Goal: Transaction & Acquisition: Purchase product/service

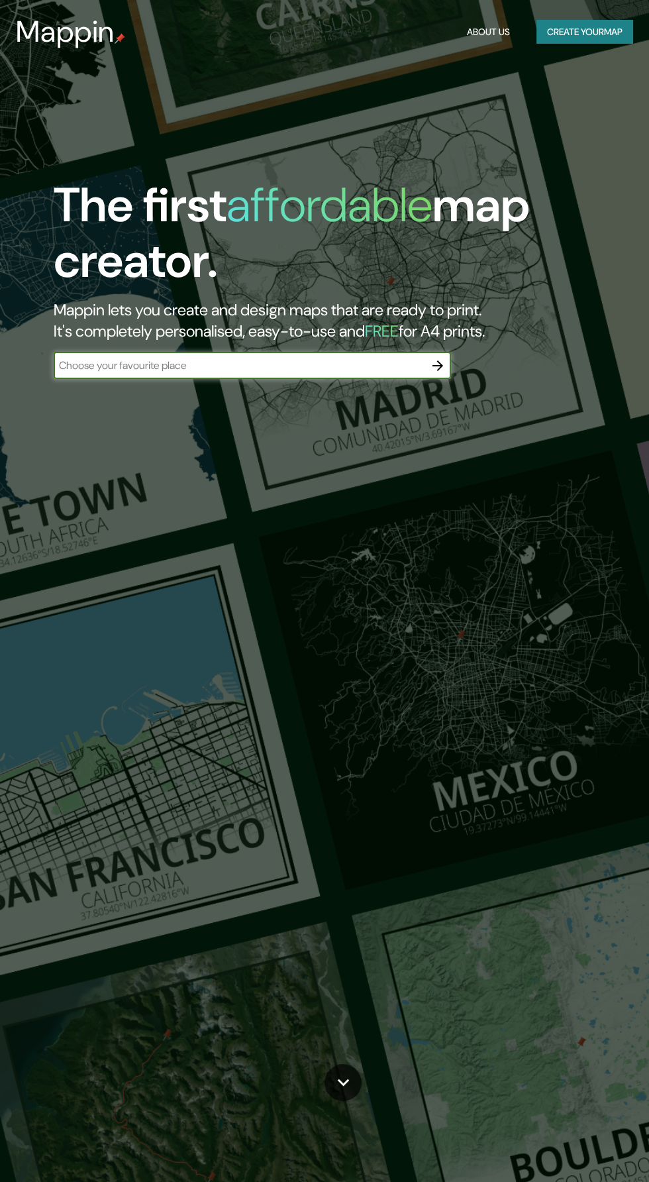
click at [586, 38] on button "Create your map" at bounding box center [585, 32] width 97 height 25
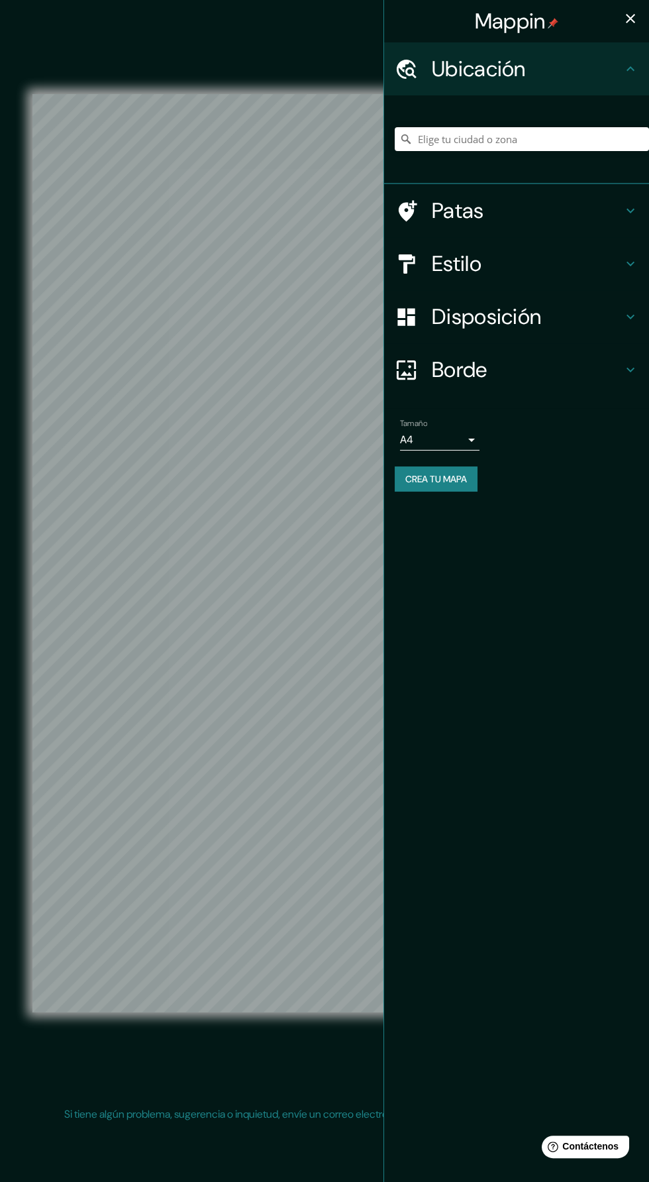
click at [608, 266] on h4 "Estilo" at bounding box center [527, 263] width 191 height 27
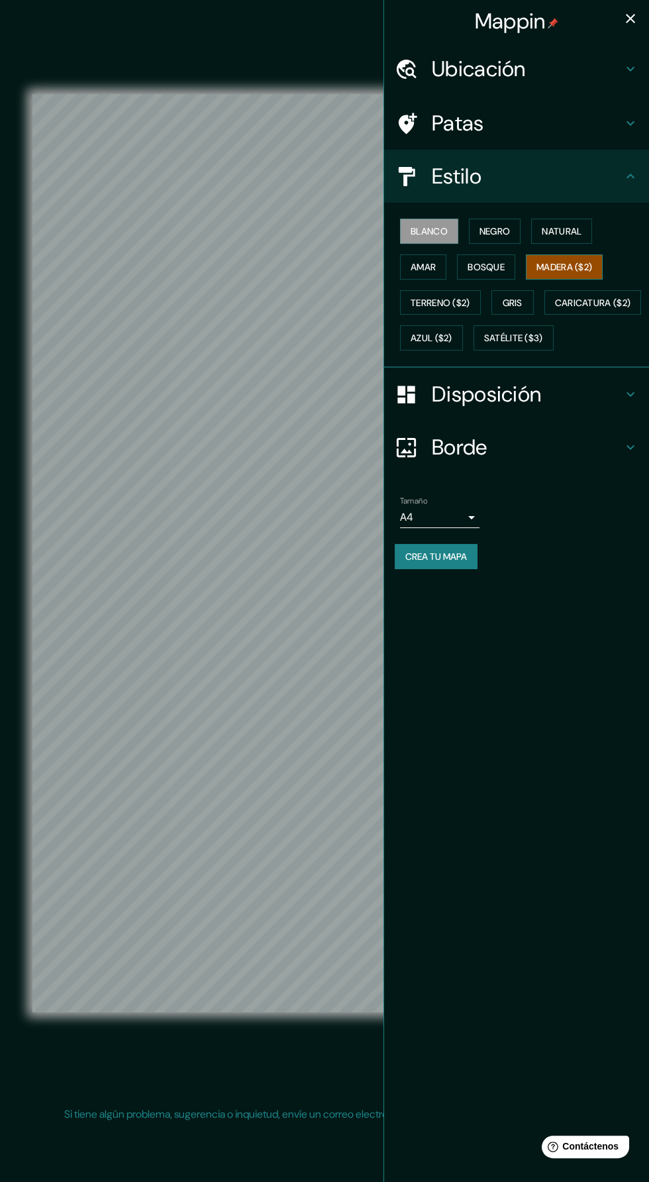
click at [578, 261] on font "Madera ($2)" at bounding box center [565, 267] width 56 height 12
click at [625, 13] on icon "button" at bounding box center [631, 19] width 16 height 16
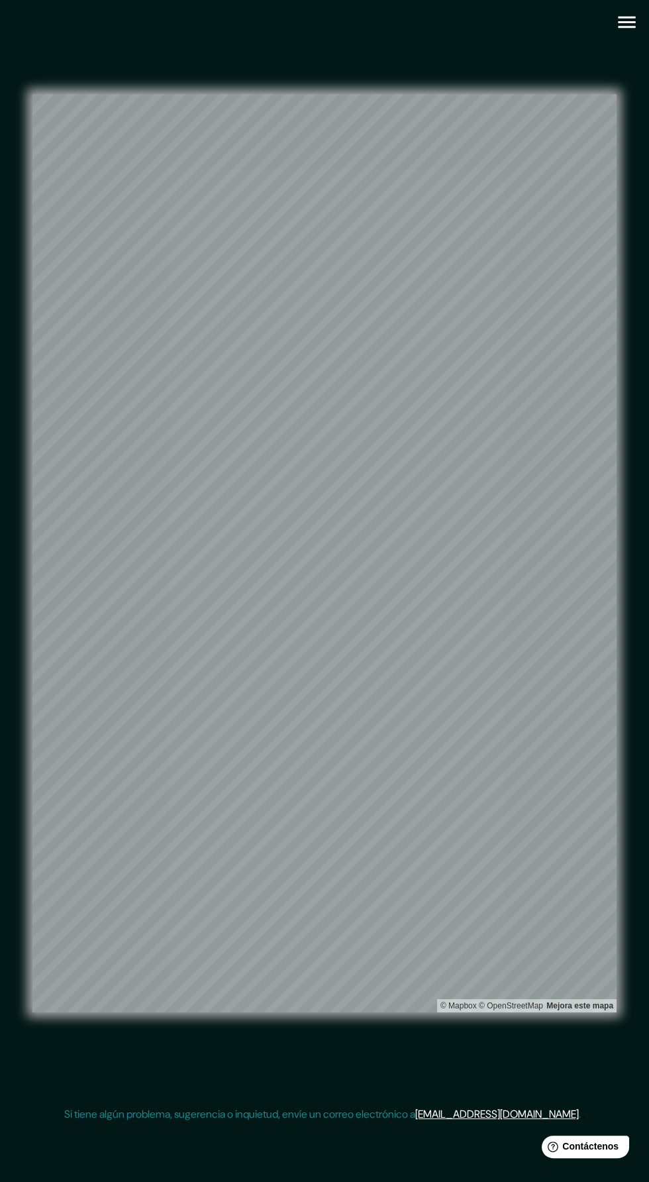
click at [624, 22] on icon "button" at bounding box center [626, 23] width 17 height 12
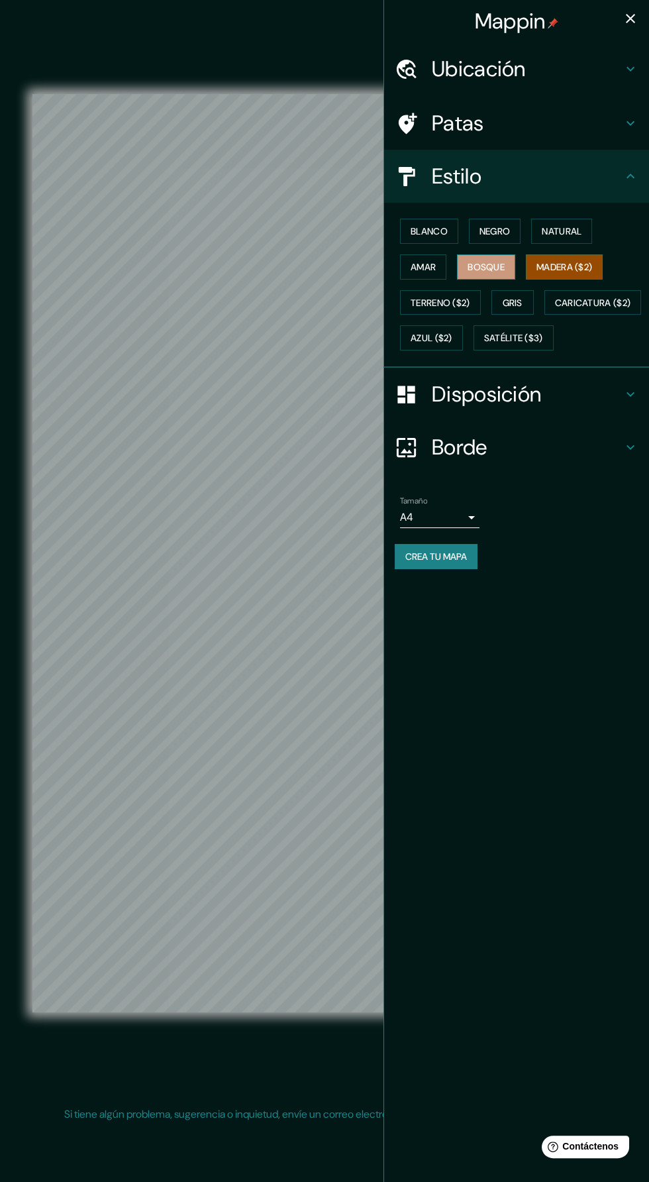
click at [505, 270] on font "Bosque" at bounding box center [486, 267] width 37 height 12
click at [443, 269] on button "Amar" at bounding box center [423, 266] width 46 height 25
click at [555, 242] on button "Natural" at bounding box center [561, 231] width 61 height 25
click at [454, 229] on button "Blanco" at bounding box center [429, 231] width 58 height 25
click at [501, 266] on font "Bosque" at bounding box center [486, 267] width 37 height 12
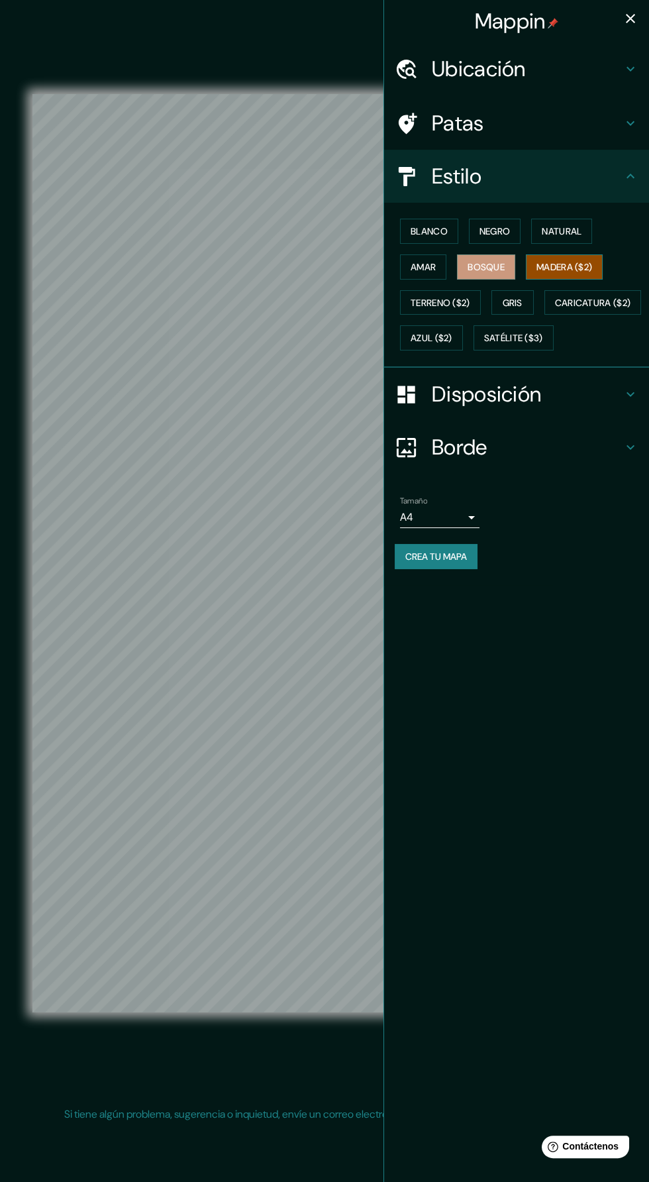
click at [559, 266] on font "Madera ($2)" at bounding box center [565, 267] width 56 height 12
click at [498, 297] on button "Gris" at bounding box center [513, 302] width 42 height 25
click at [507, 305] on font "Gris" at bounding box center [513, 303] width 20 height 12
click at [492, 268] on font "Bosque" at bounding box center [486, 267] width 37 height 12
click at [513, 303] on font "Gris" at bounding box center [513, 303] width 20 height 12
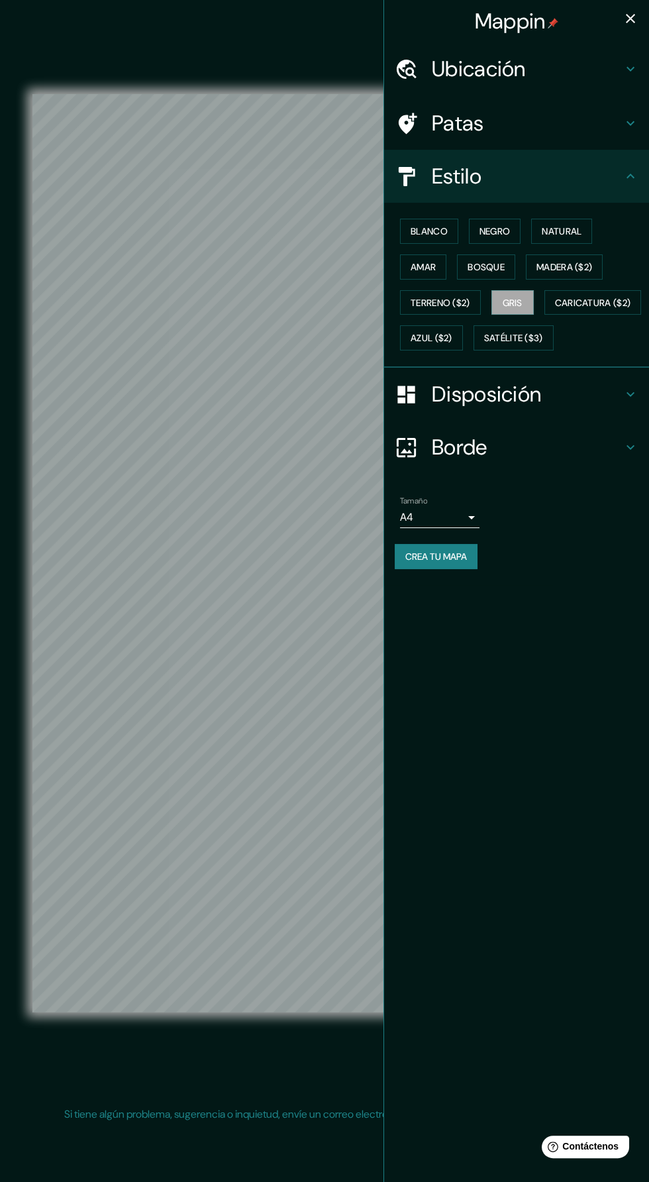
click at [630, 19] on icon "button" at bounding box center [630, 18] width 9 height 9
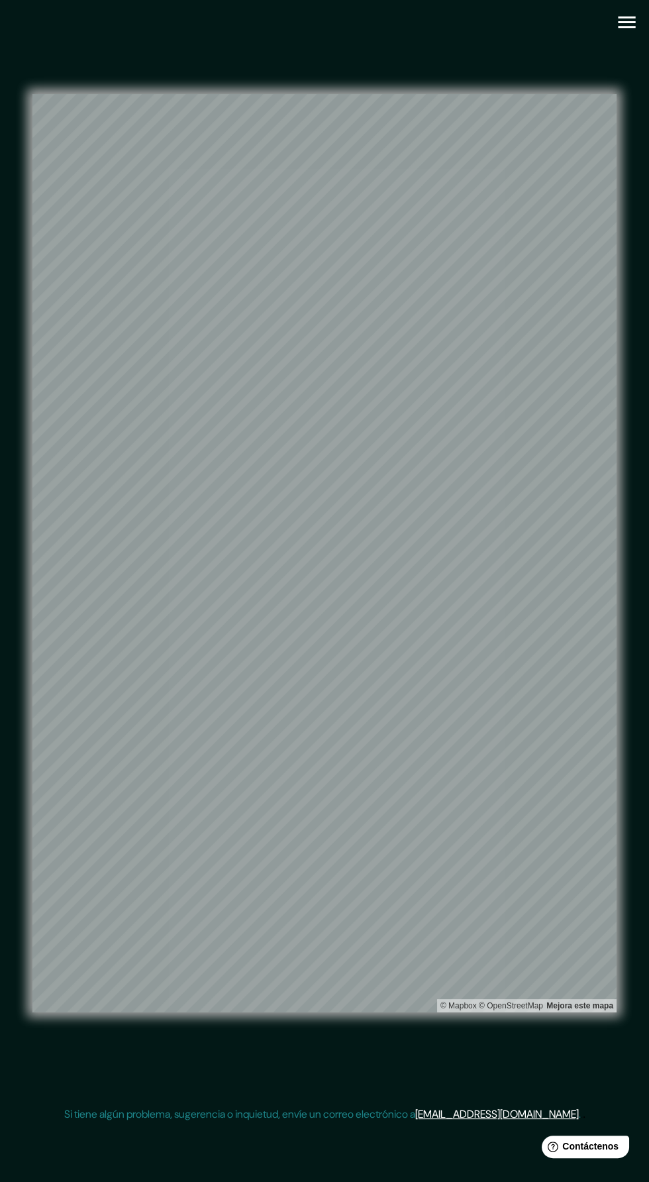
click at [624, 22] on icon "button" at bounding box center [626, 23] width 17 height 12
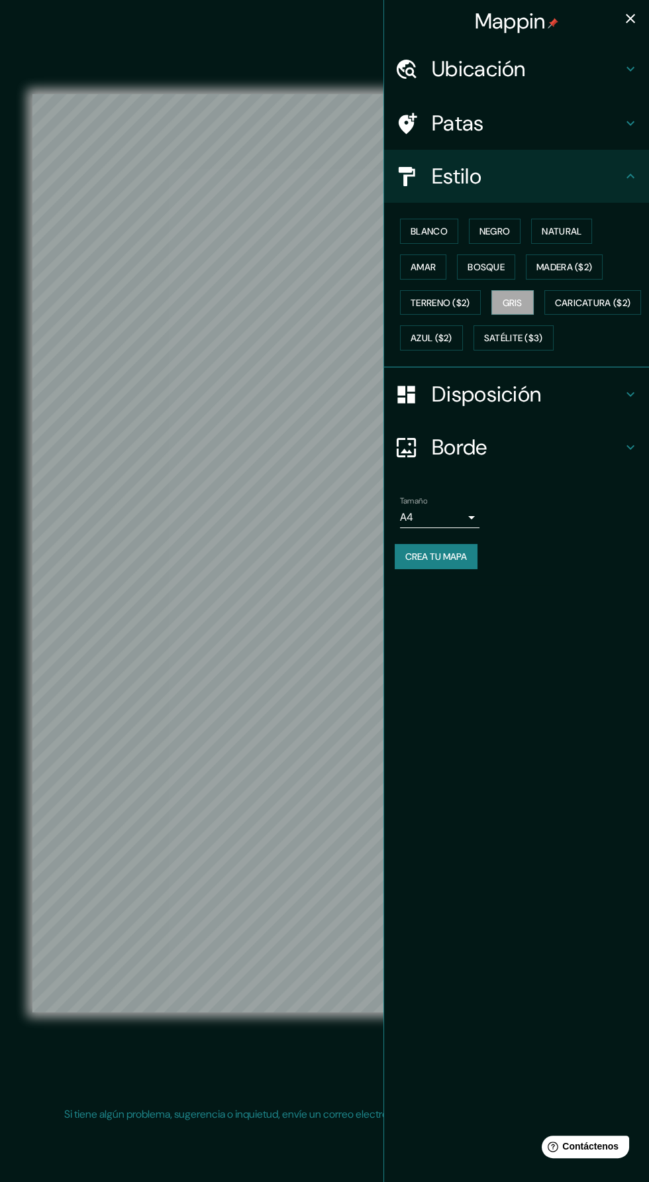
click at [472, 542] on body "Mappin Ubicación Patas Estilo Blanco Negro Natural Amar Bosque Madera ($2) Terr…" at bounding box center [324, 591] width 649 height 1182
click at [466, 618] on li "A1 ($2.50)" at bounding box center [440, 626] width 80 height 25
click at [461, 551] on body "Mappin Ubicación Patas Estilo Blanco Negro Natural Amar Bosque Madera ($2) Terr…" at bounding box center [324, 591] width 649 height 1182
click at [465, 600] on li "A3" at bounding box center [440, 601] width 80 height 25
type input "a4"
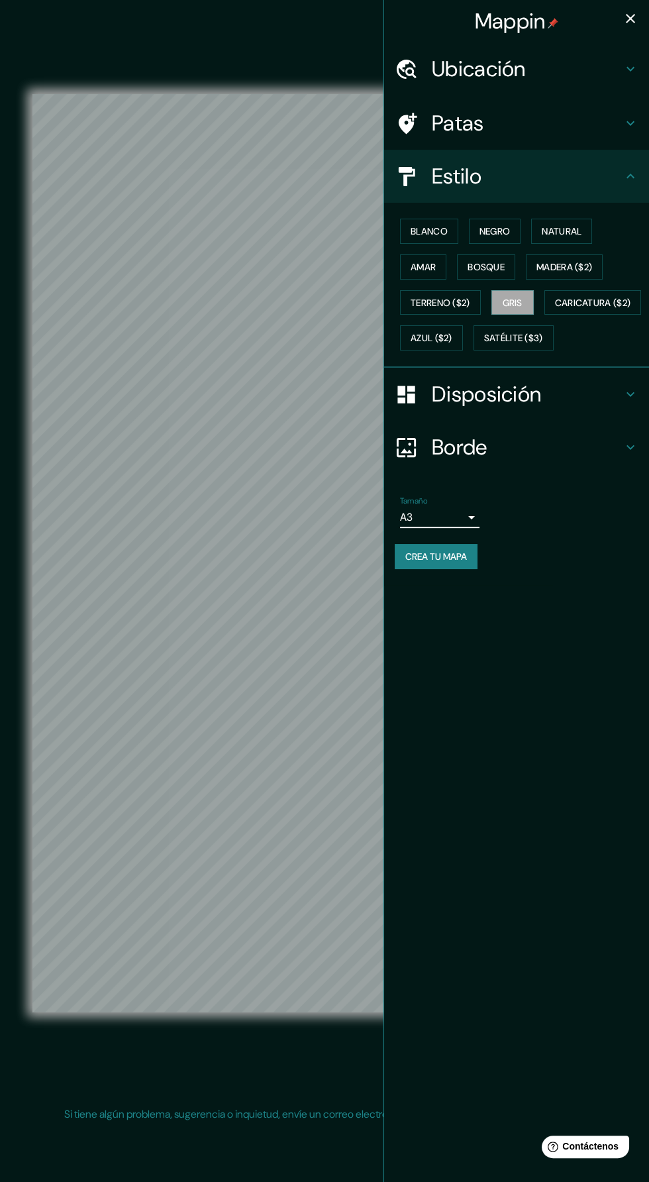
click at [629, 19] on icon "button" at bounding box center [631, 19] width 16 height 16
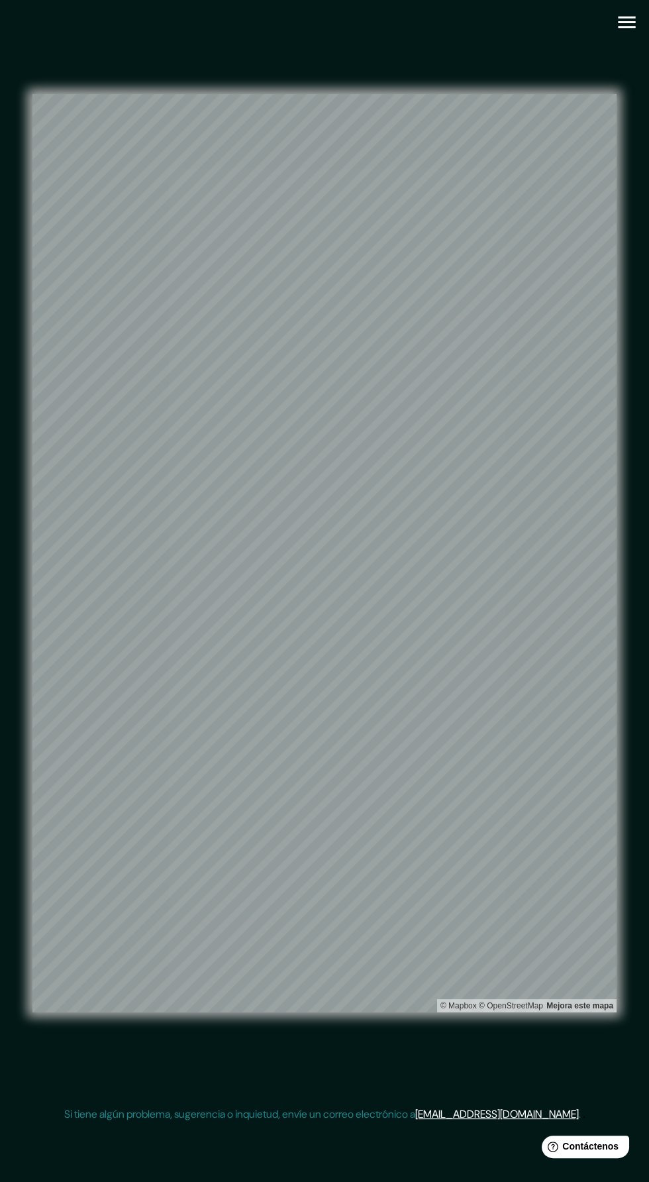
click at [627, 22] on icon "button" at bounding box center [626, 23] width 17 height 12
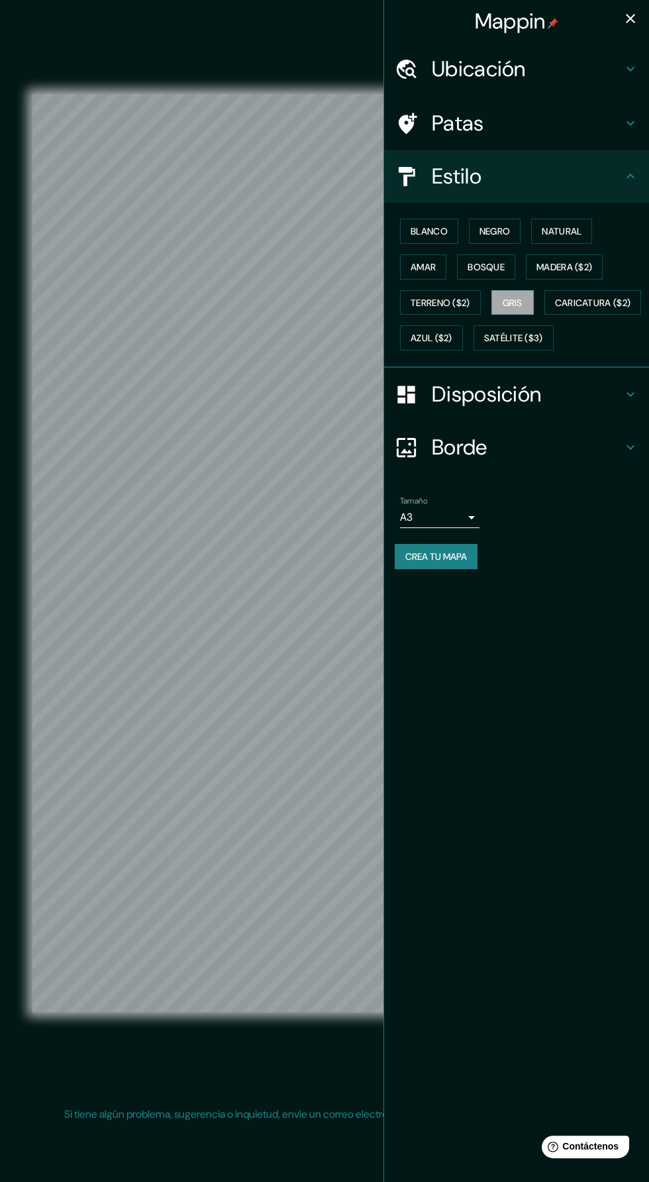
click at [576, 407] on h4 "Disposición" at bounding box center [527, 394] width 191 height 27
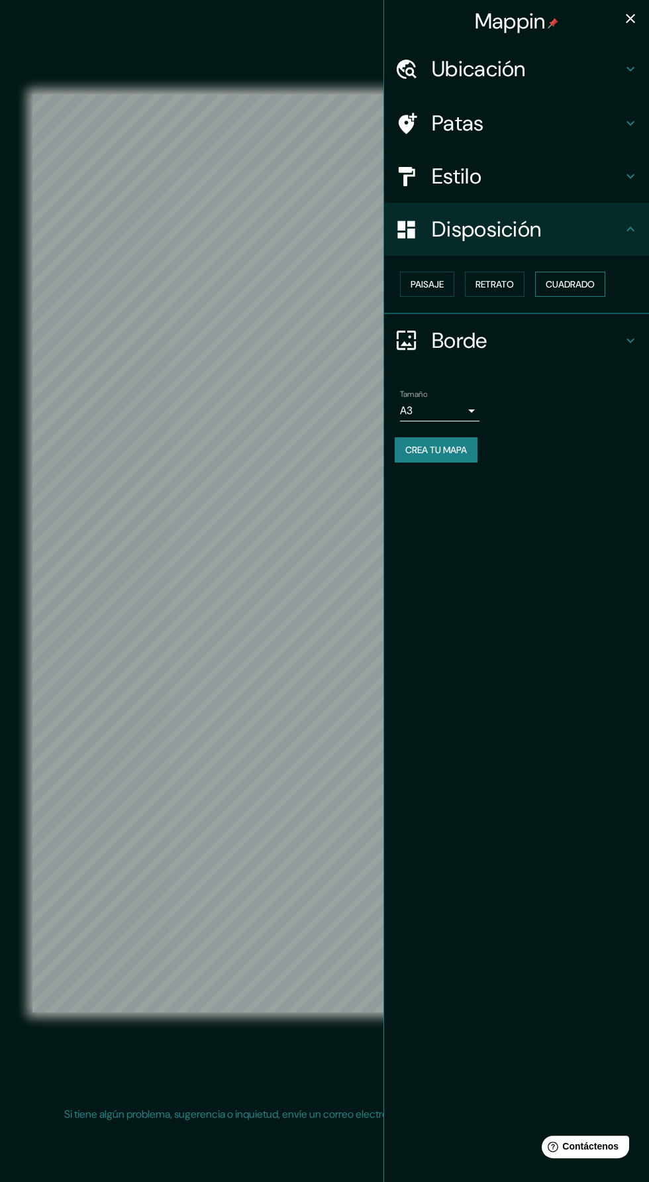
click at [579, 286] on font "Cuadrado" at bounding box center [570, 284] width 49 height 12
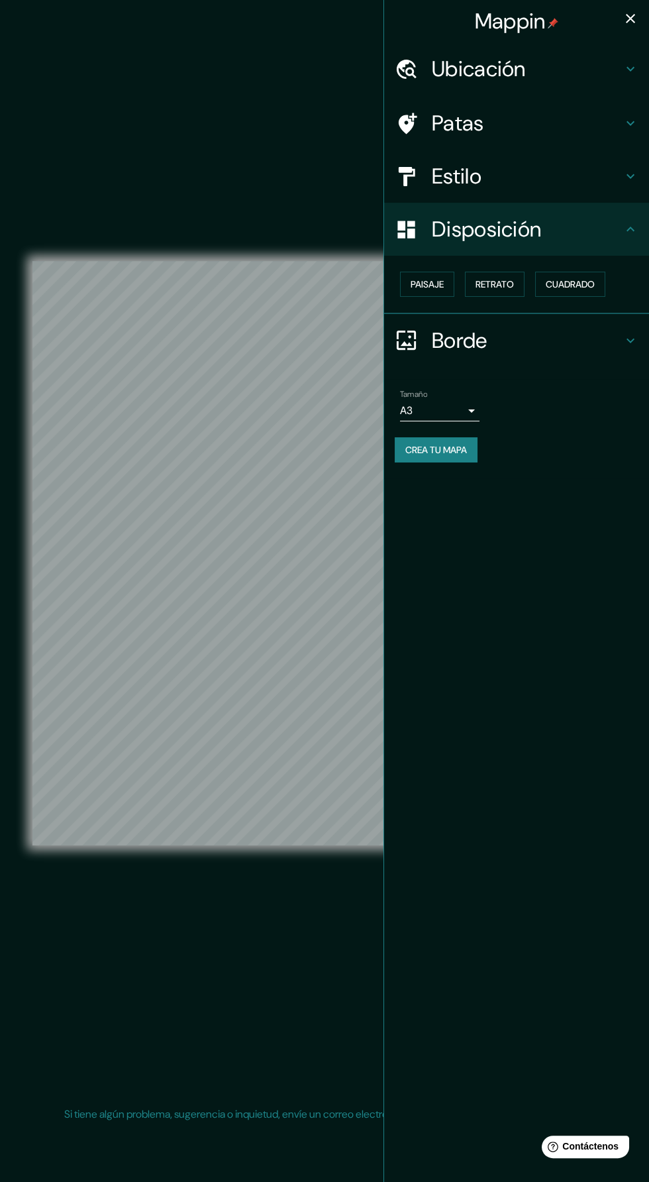
click at [630, 19] on icon "button" at bounding box center [630, 18] width 9 height 9
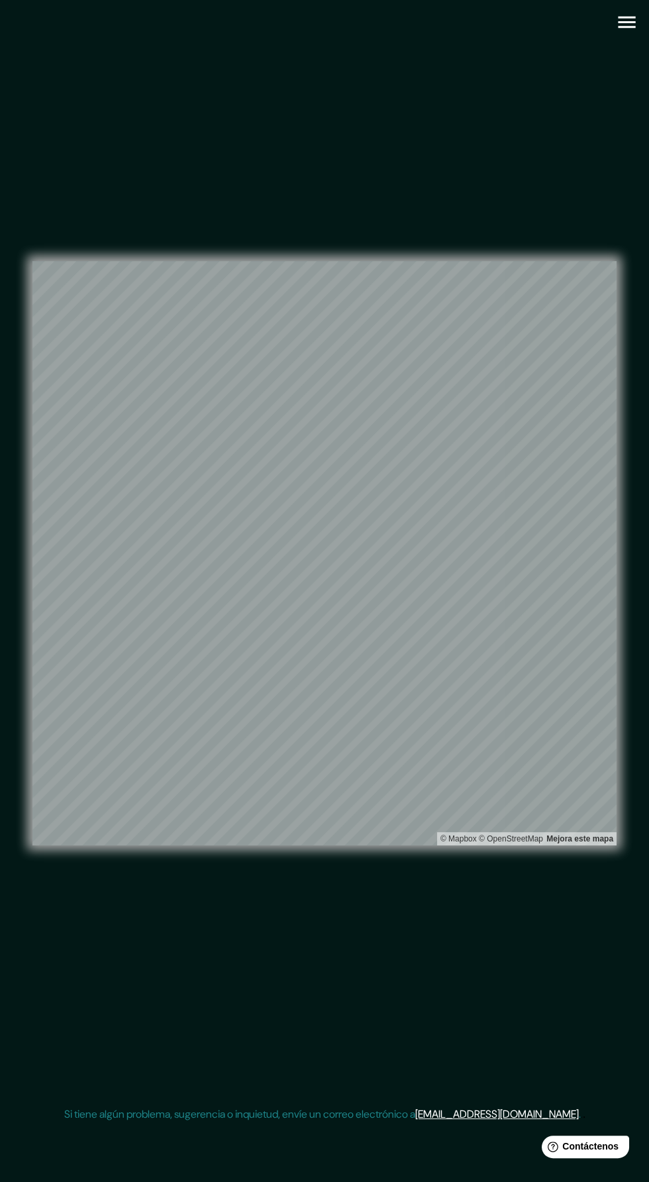
click at [624, 23] on icon "button" at bounding box center [626, 22] width 23 height 23
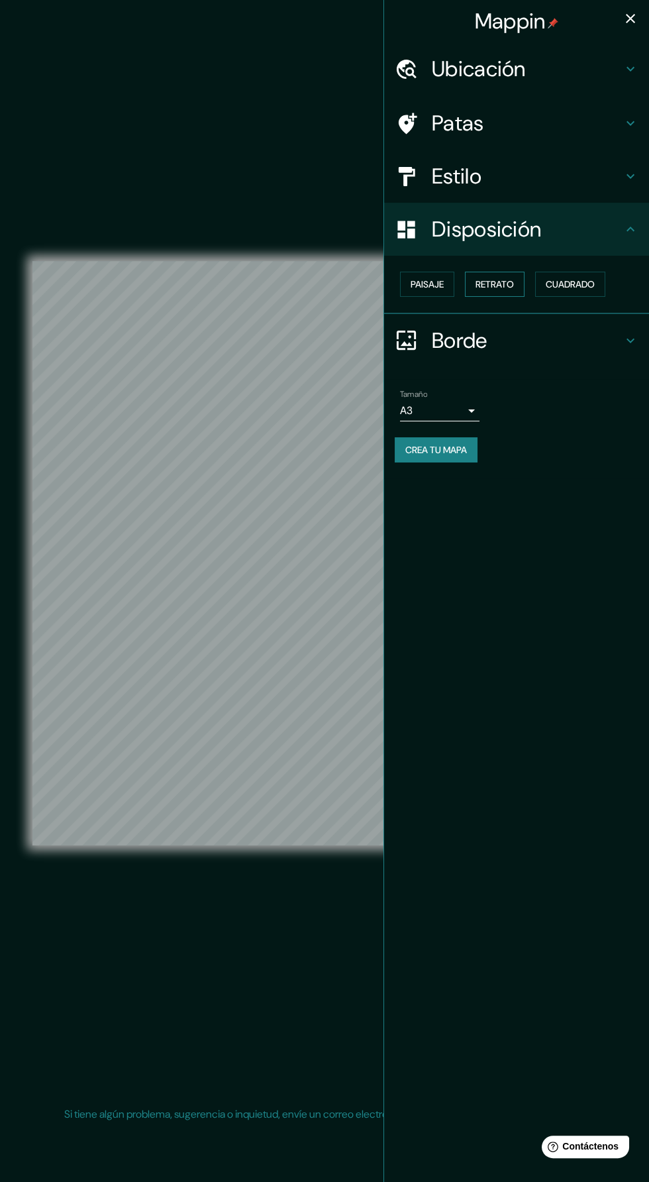
click at [504, 282] on font "Retrato" at bounding box center [495, 284] width 38 height 12
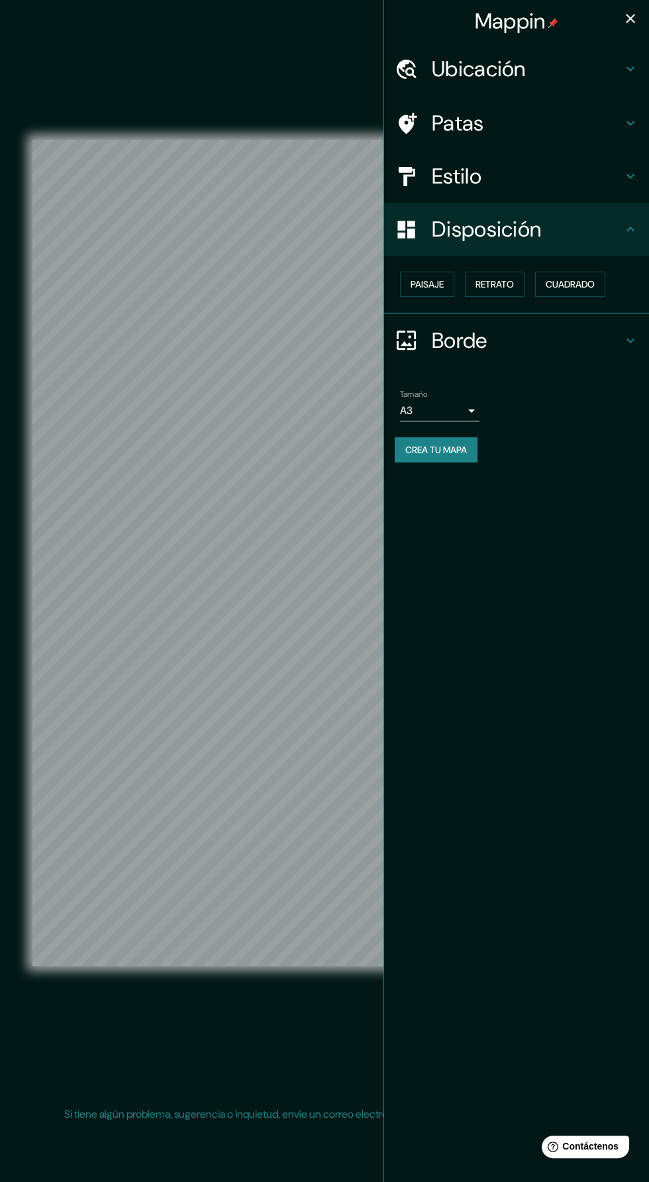
click at [630, 19] on icon "button" at bounding box center [630, 18] width 9 height 9
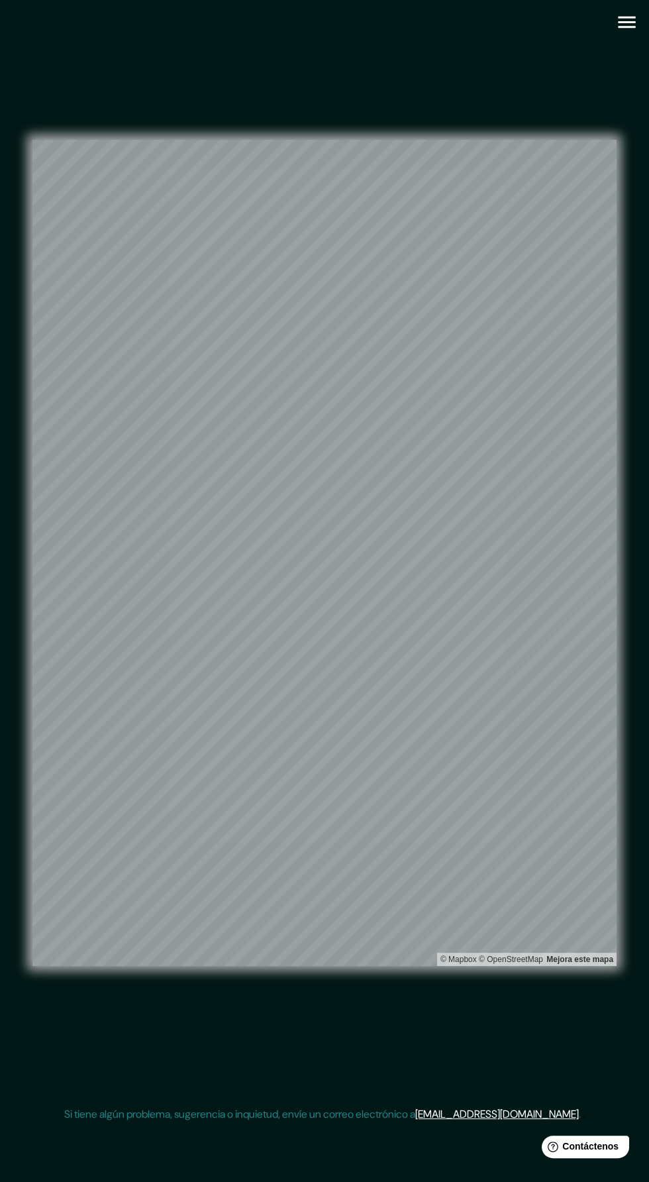
click at [621, 32] on icon "button" at bounding box center [626, 22] width 23 height 23
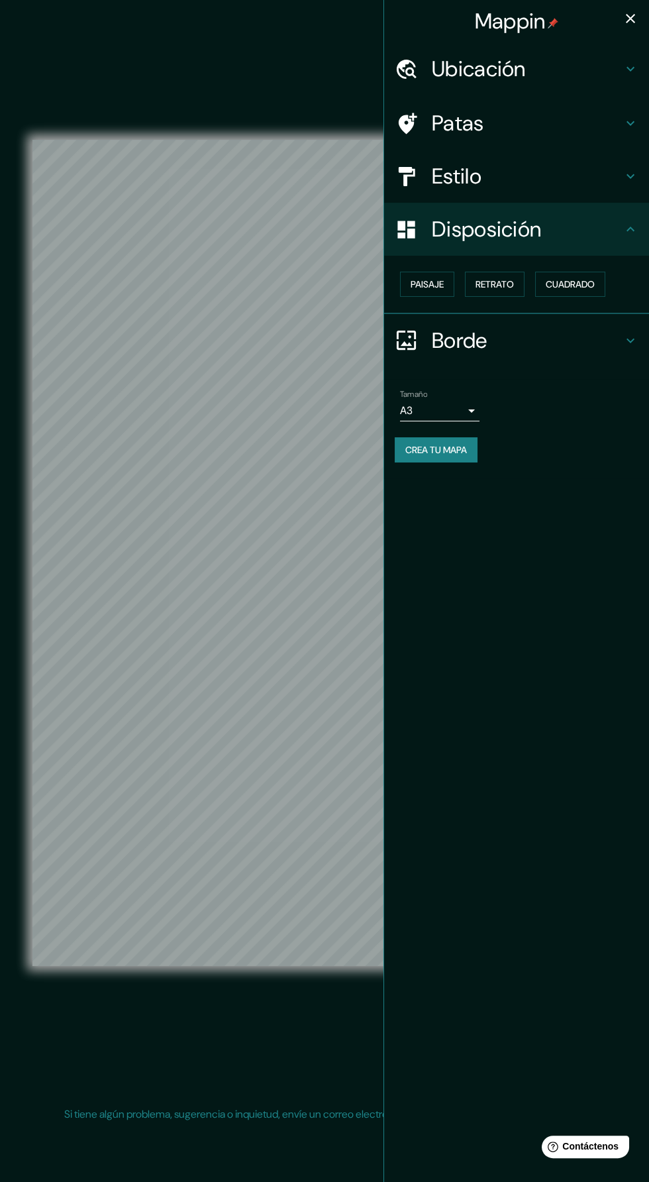
click at [478, 444] on button "Crea tu mapa" at bounding box center [436, 449] width 83 height 25
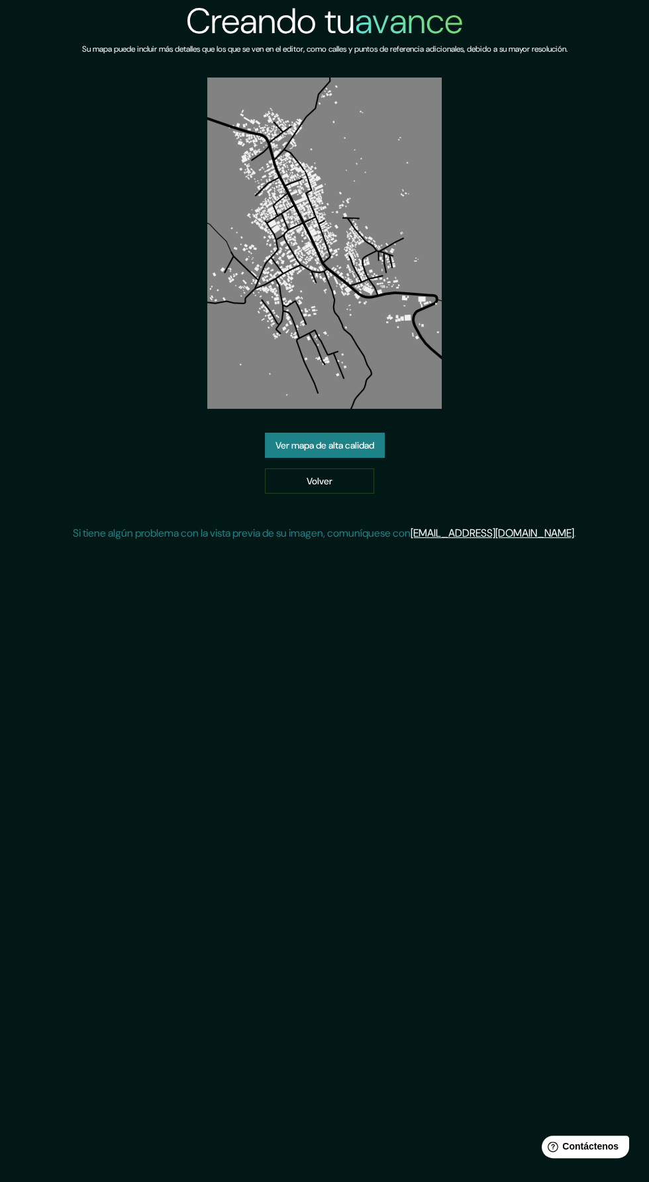
click at [286, 441] on font "Ver mapa de alta calidad" at bounding box center [325, 445] width 99 height 12
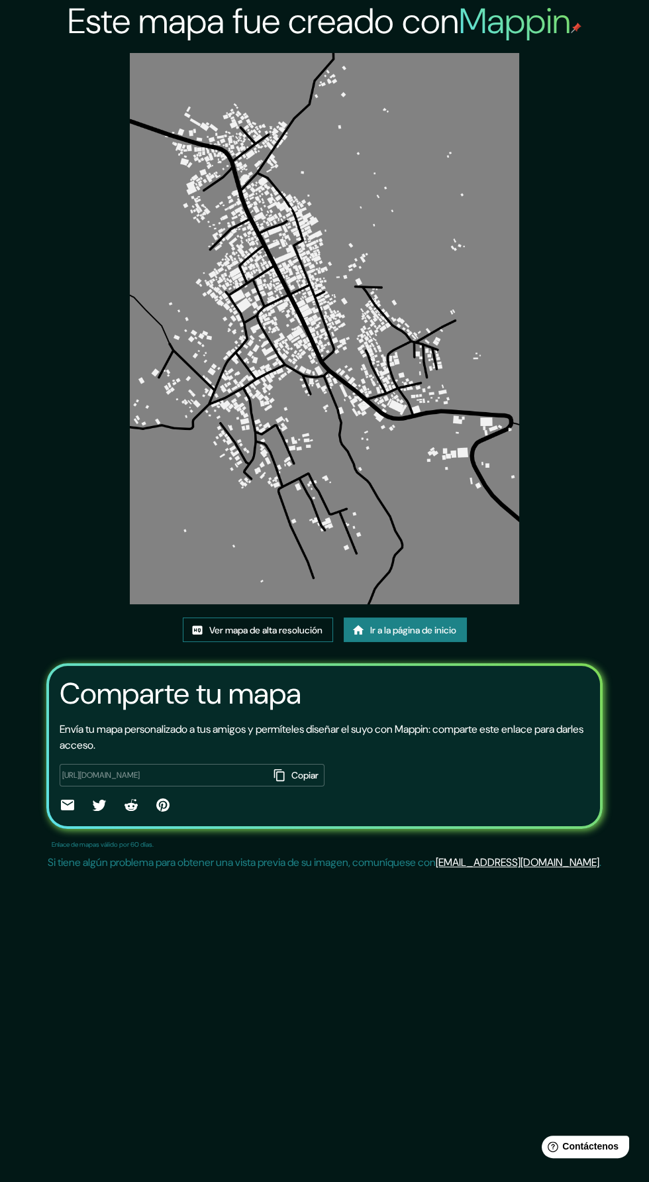
click at [214, 634] on font "Ver mapa de alta resolución" at bounding box center [265, 630] width 113 height 12
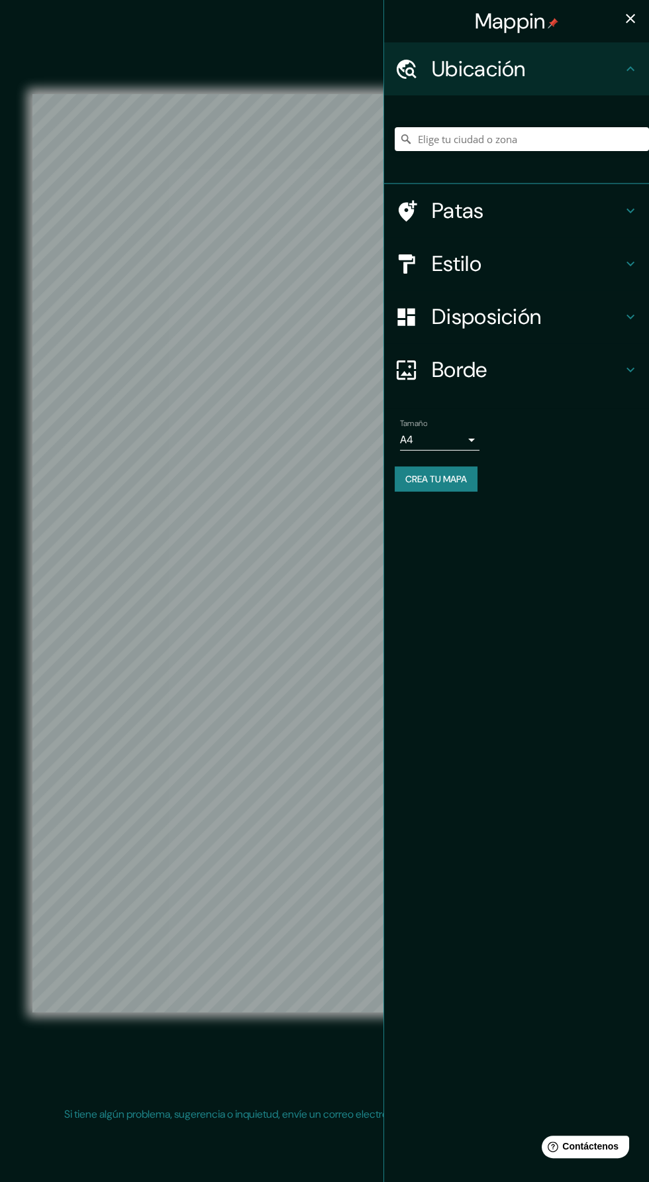
click at [472, 445] on body "Mappin Ubicación Patas Estilo Disposición Borde Elige un borde. Consejo : puede…" at bounding box center [324, 591] width 649 height 1182
click at [457, 499] on li "A3" at bounding box center [440, 492] width 80 height 25
type input "a4"
click at [609, 262] on h4 "Estilo" at bounding box center [527, 263] width 191 height 27
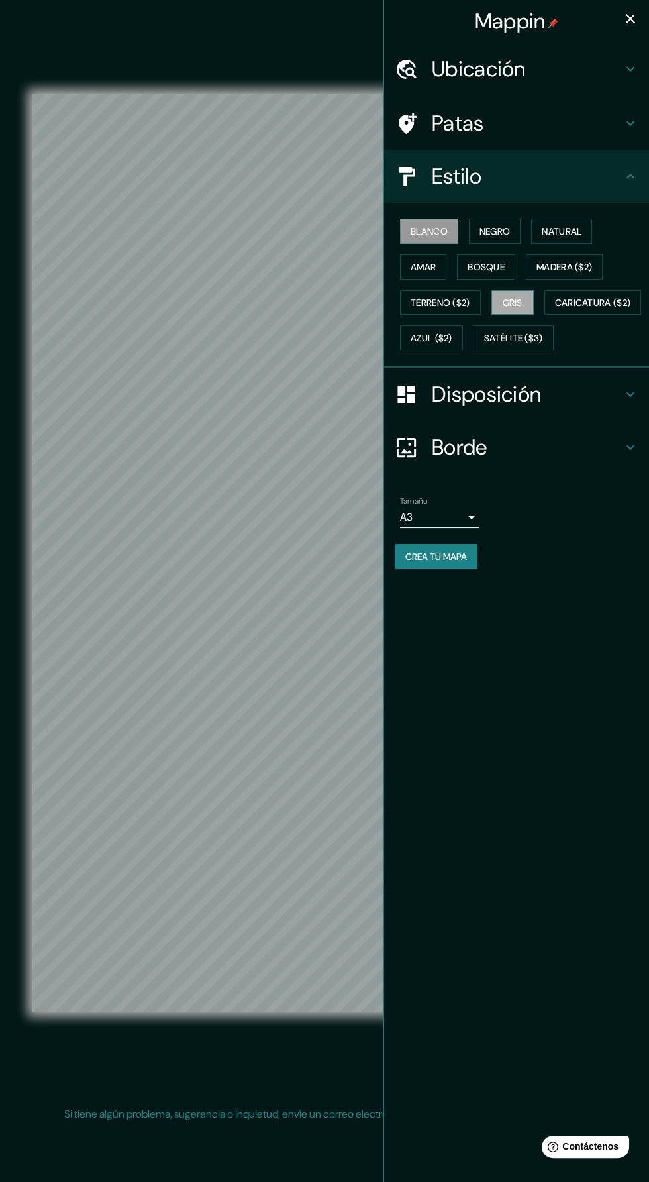
click at [532, 299] on button "Gris" at bounding box center [513, 302] width 42 height 25
click at [630, 19] on icon "button" at bounding box center [630, 18] width 9 height 9
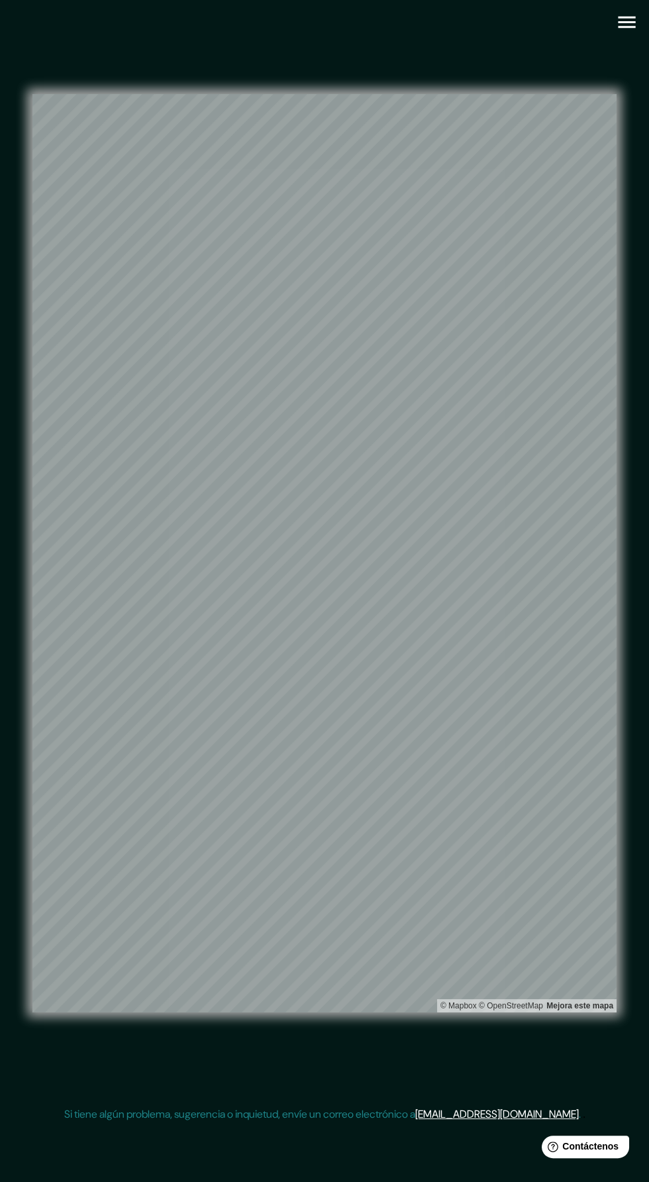
click at [625, 22] on icon "button" at bounding box center [626, 23] width 17 height 12
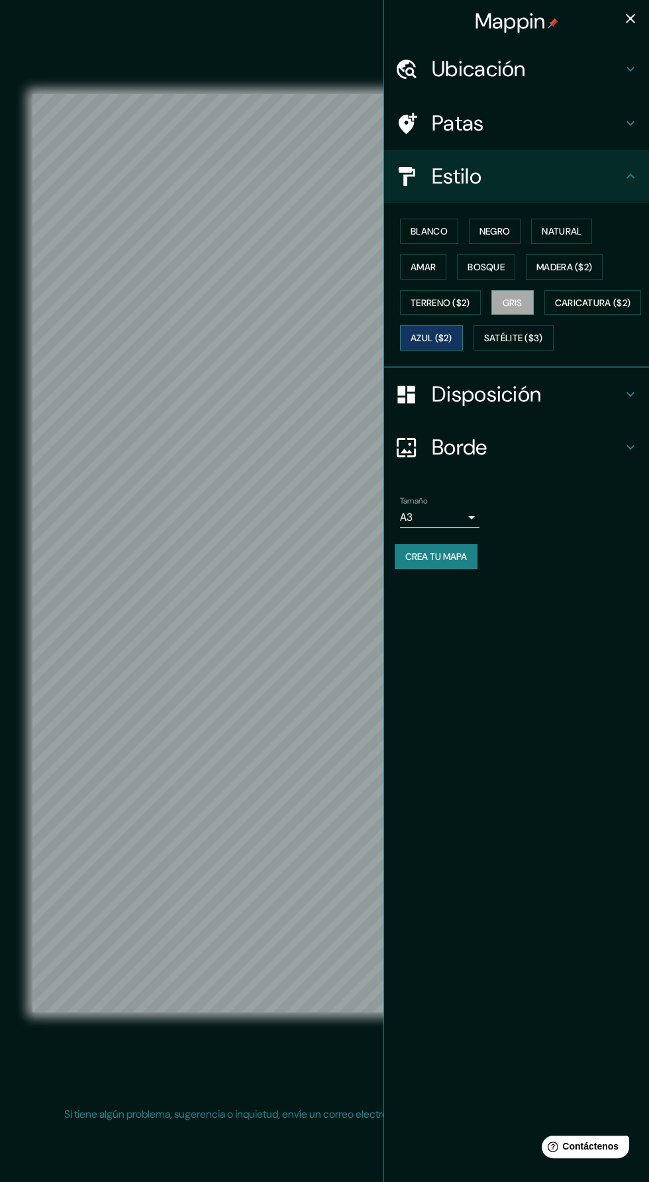
click at [453, 335] on font "Azul ($2)" at bounding box center [432, 339] width 42 height 12
click at [484, 345] on font "Satélite ($3)" at bounding box center [513, 339] width 59 height 12
click at [478, 298] on button "Terreno ($2)" at bounding box center [440, 302] width 81 height 25
click at [498, 265] on font "Bosque" at bounding box center [486, 267] width 37 height 12
click at [539, 264] on font "Madera ($2)" at bounding box center [565, 267] width 56 height 12
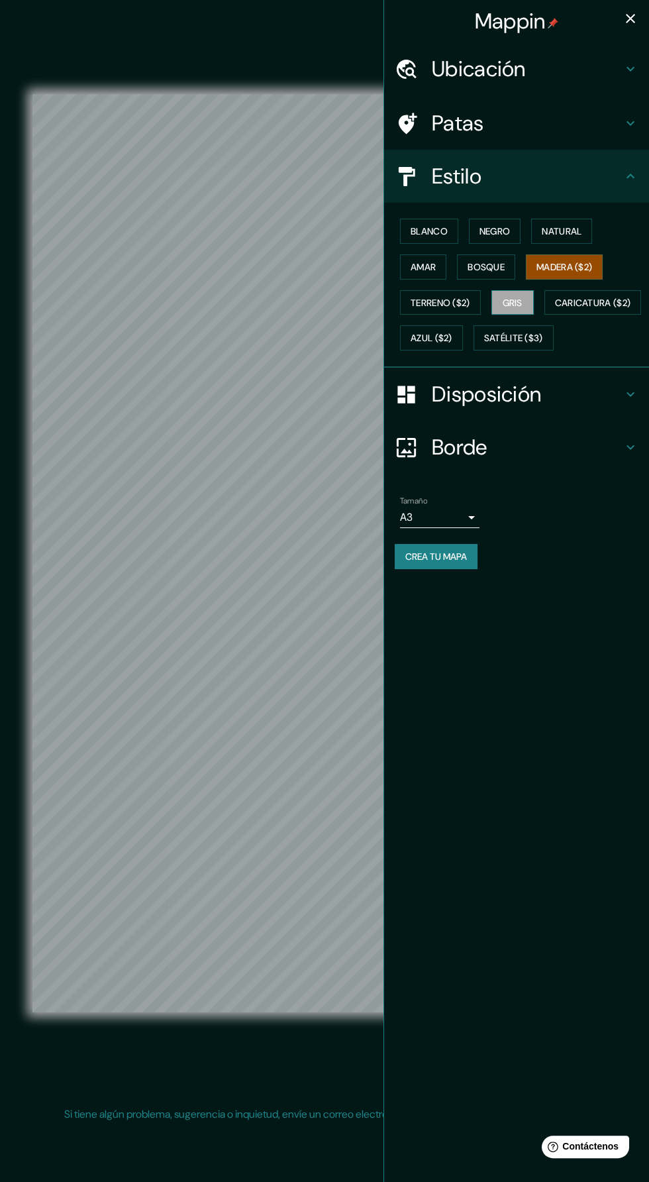
click at [513, 306] on font "Gris" at bounding box center [513, 302] width 20 height 17
click at [555, 309] on font "Caricatura ($2)" at bounding box center [593, 303] width 76 height 12
click at [520, 303] on font "Gris" at bounding box center [513, 303] width 20 height 12
click at [466, 565] on font "Crea tu mapa" at bounding box center [436, 556] width 62 height 17
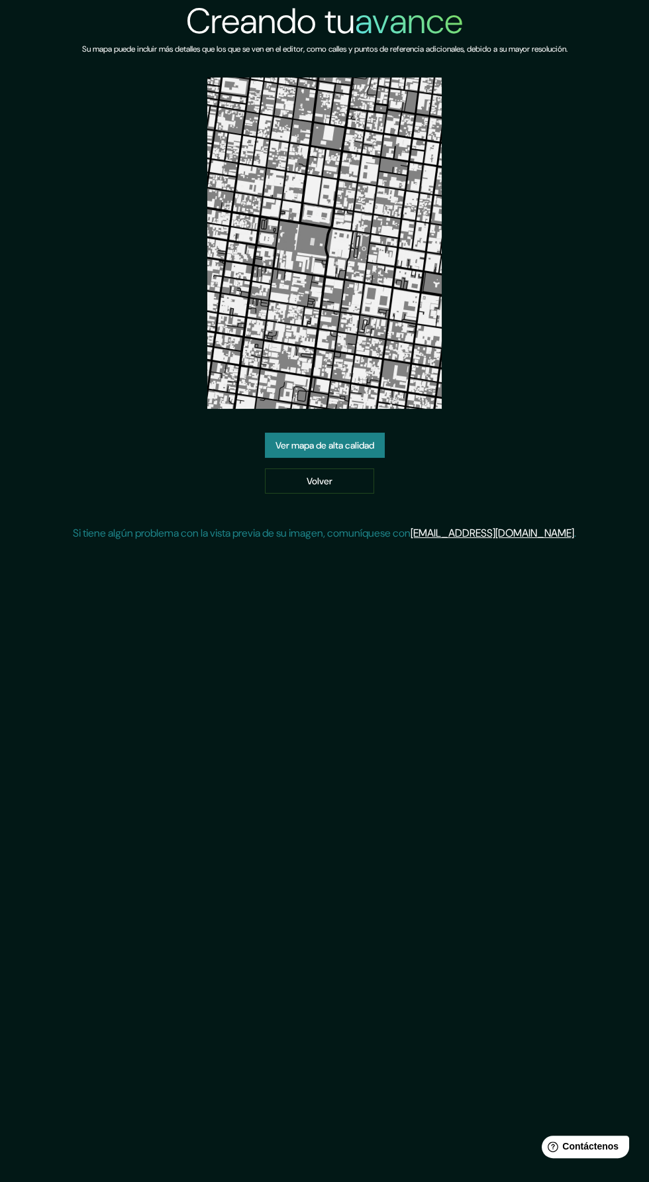
click at [283, 440] on font "Ver mapa de alta calidad" at bounding box center [325, 445] width 99 height 12
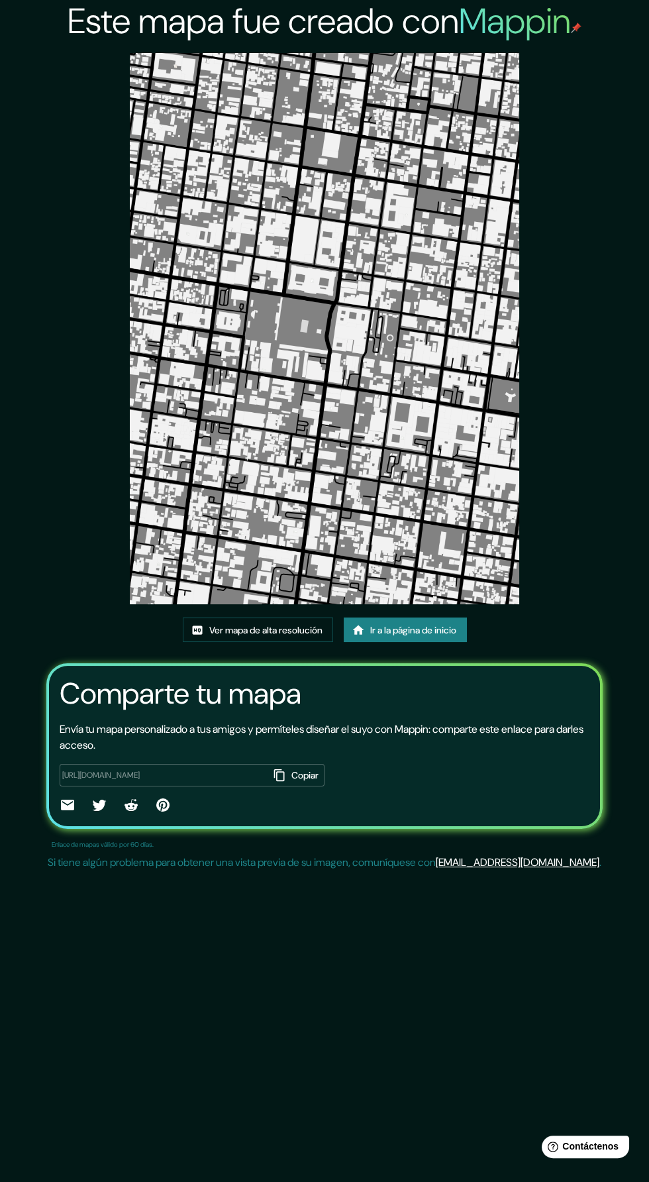
click at [281, 431] on img at bounding box center [325, 328] width 390 height 551
click at [219, 624] on font "Ver mapa de alta resolución" at bounding box center [265, 630] width 113 height 12
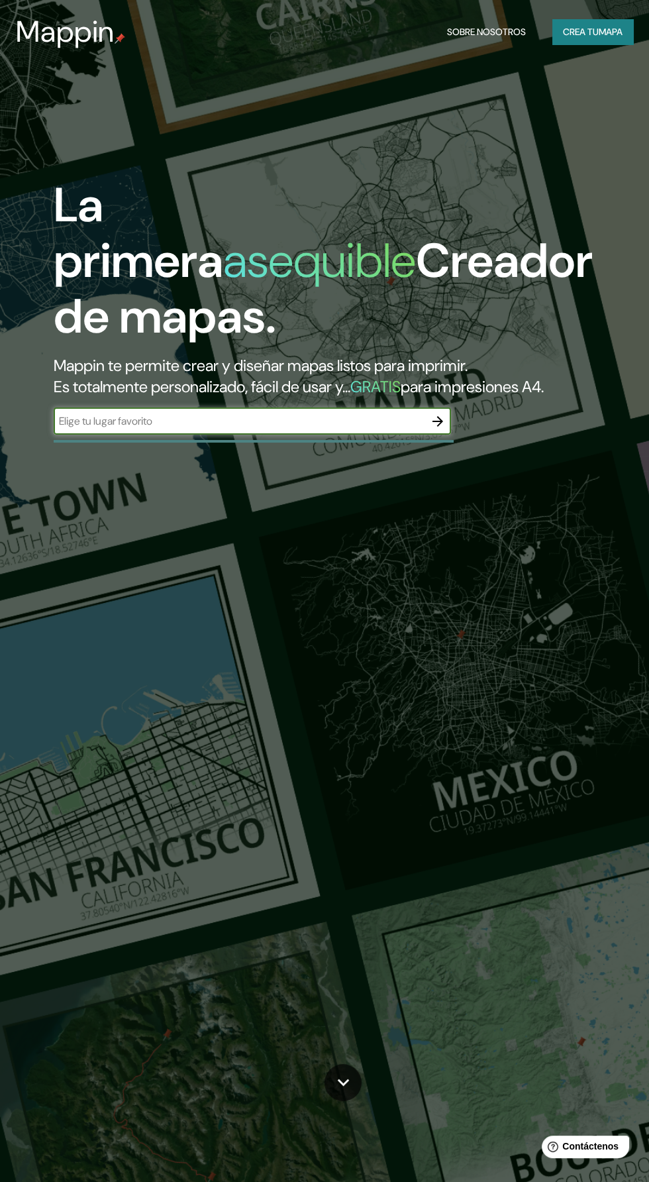
click at [610, 32] on font "mapa" at bounding box center [611, 32] width 24 height 12
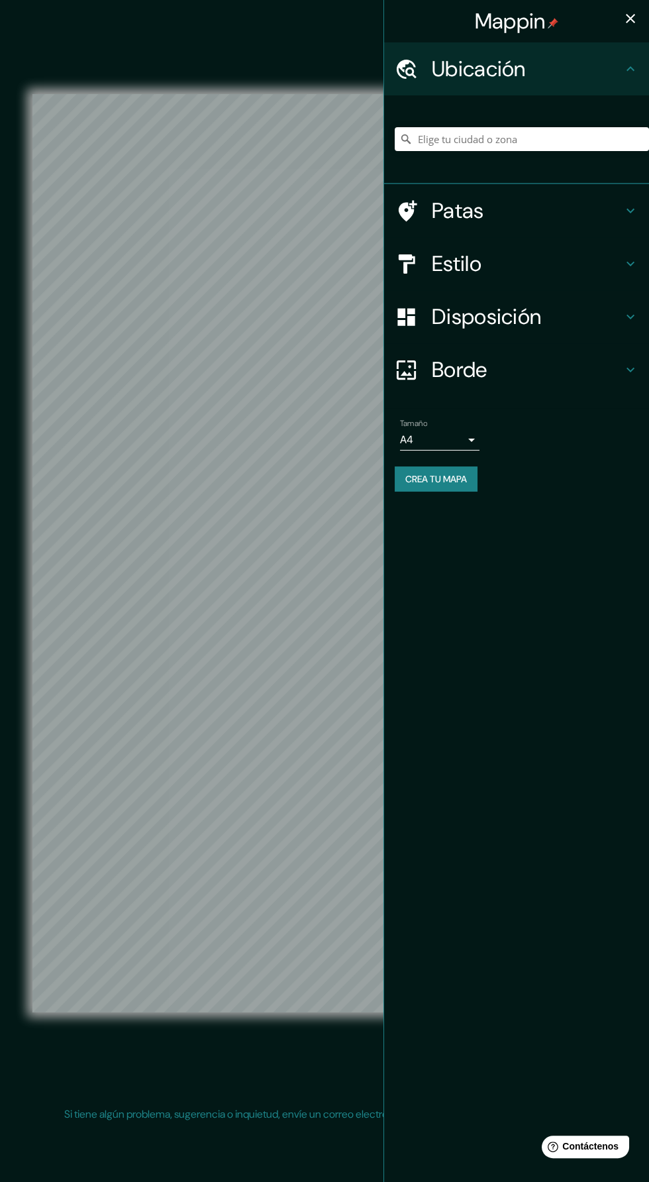
click at [475, 445] on body "Mappin Ubicación Patas Estilo Disposición Borde Elige un borde. Consejo : puede…" at bounding box center [324, 591] width 649 height 1182
click at [456, 484] on li "A3" at bounding box center [440, 492] width 80 height 25
type input "a4"
click at [608, 253] on h4 "Estilo" at bounding box center [527, 263] width 191 height 27
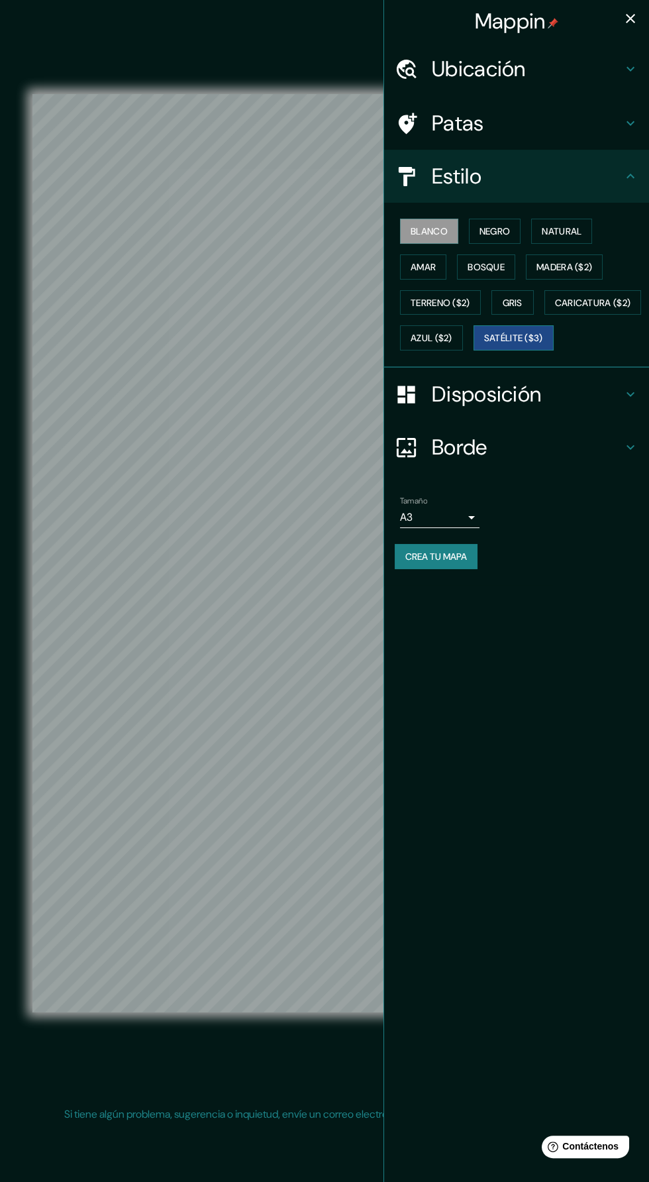
click at [474, 350] on button "Satélite ($3)" at bounding box center [514, 337] width 80 height 25
click at [630, 19] on icon "button" at bounding box center [630, 18] width 9 height 9
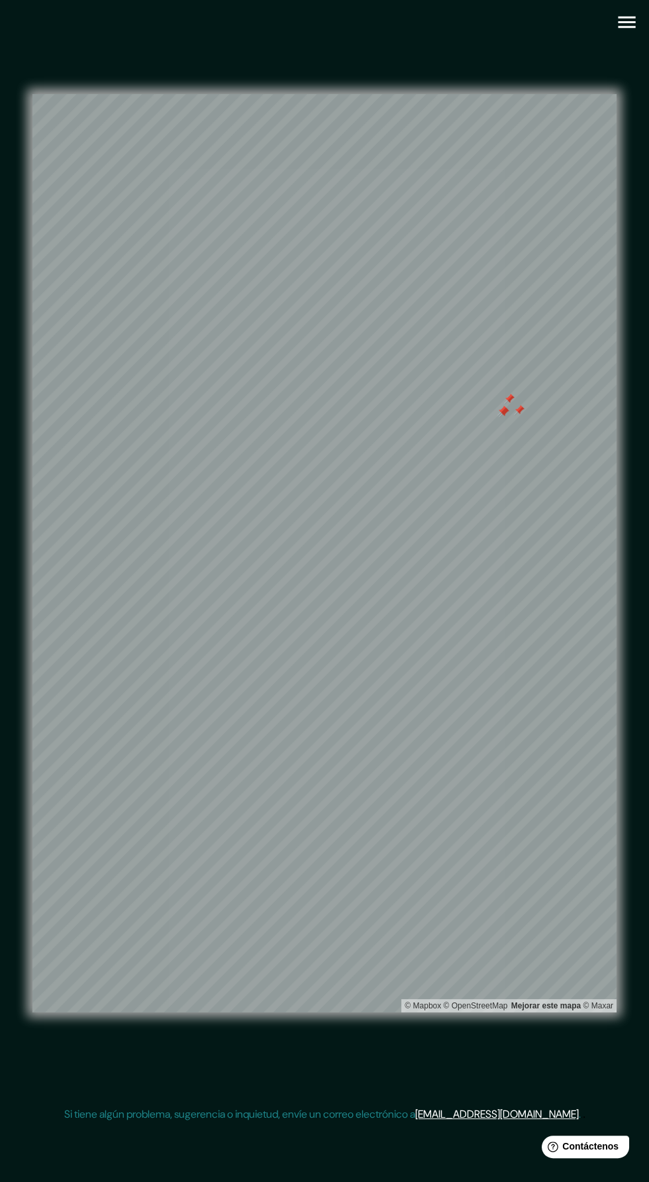
click at [502, 416] on div at bounding box center [503, 410] width 11 height 11
click at [502, 417] on div at bounding box center [504, 412] width 11 height 11
click at [508, 404] on div at bounding box center [509, 399] width 11 height 11
click at [519, 415] on div at bounding box center [519, 410] width 11 height 11
click at [530, 416] on div at bounding box center [526, 410] width 11 height 11
